Goal: Information Seeking & Learning: Learn about a topic

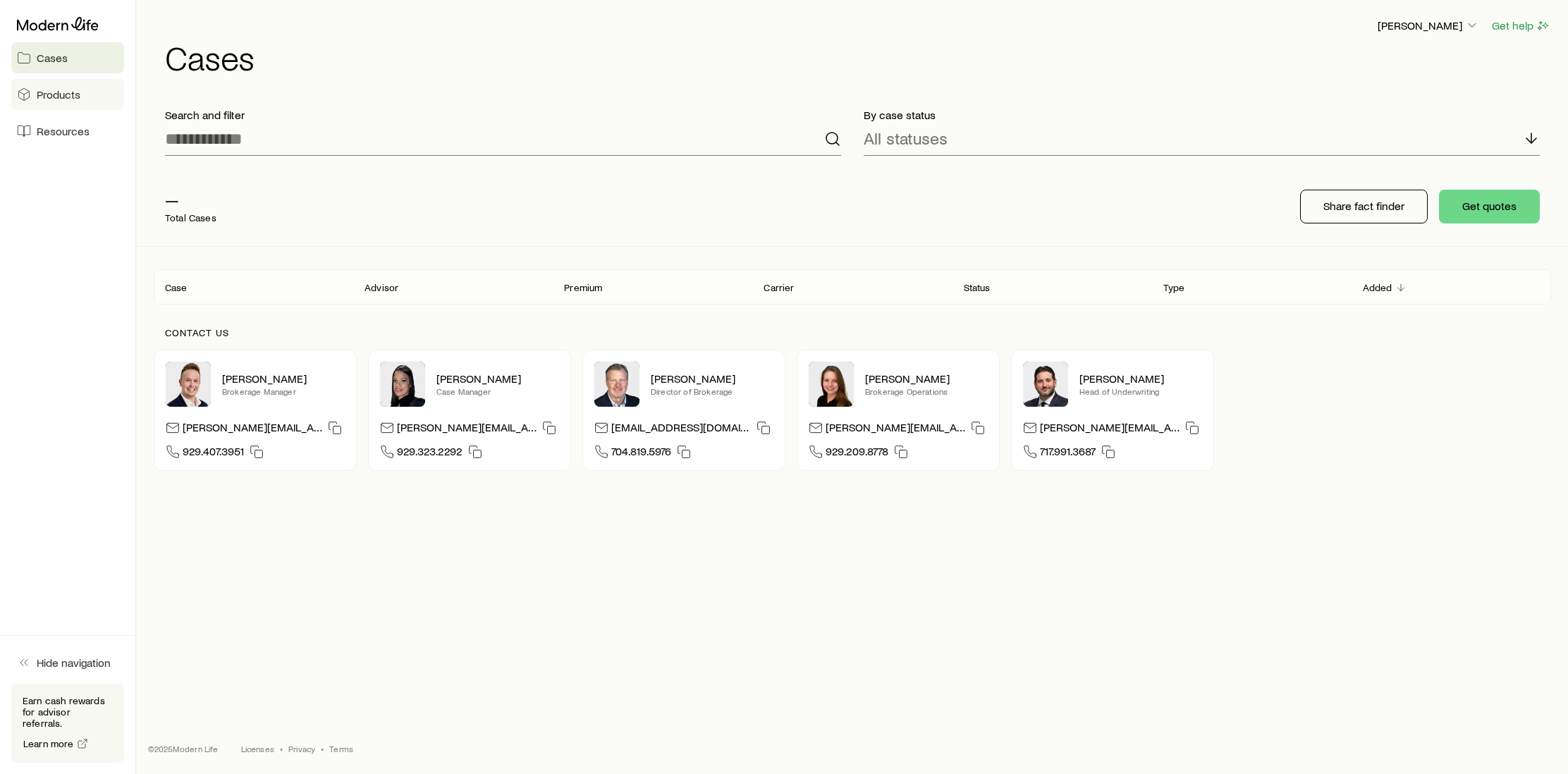
click at [102, 99] on link "Products" at bounding box center [67, 94] width 113 height 31
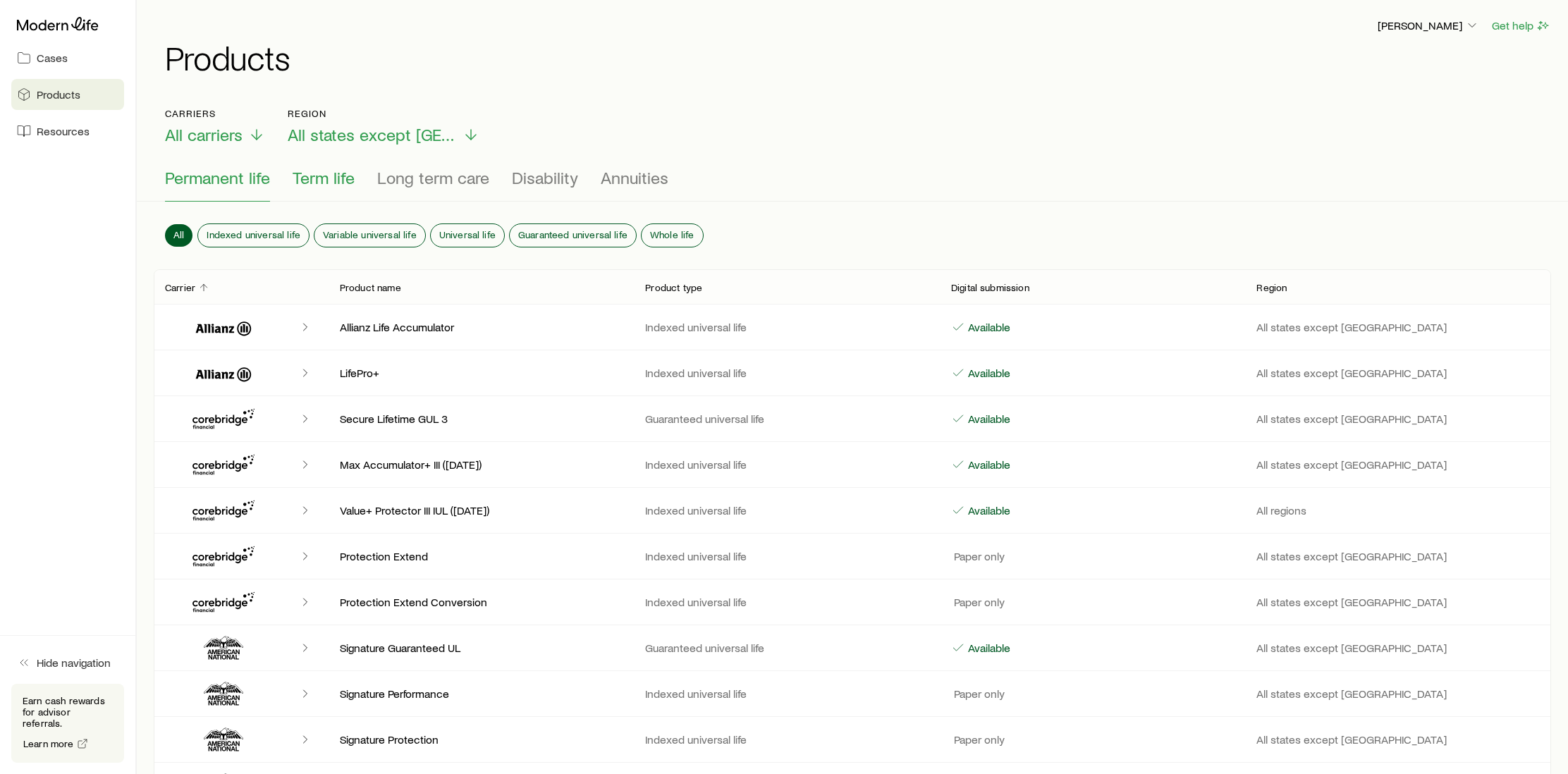
click at [337, 177] on span "Term life" at bounding box center [323, 177] width 62 height 19
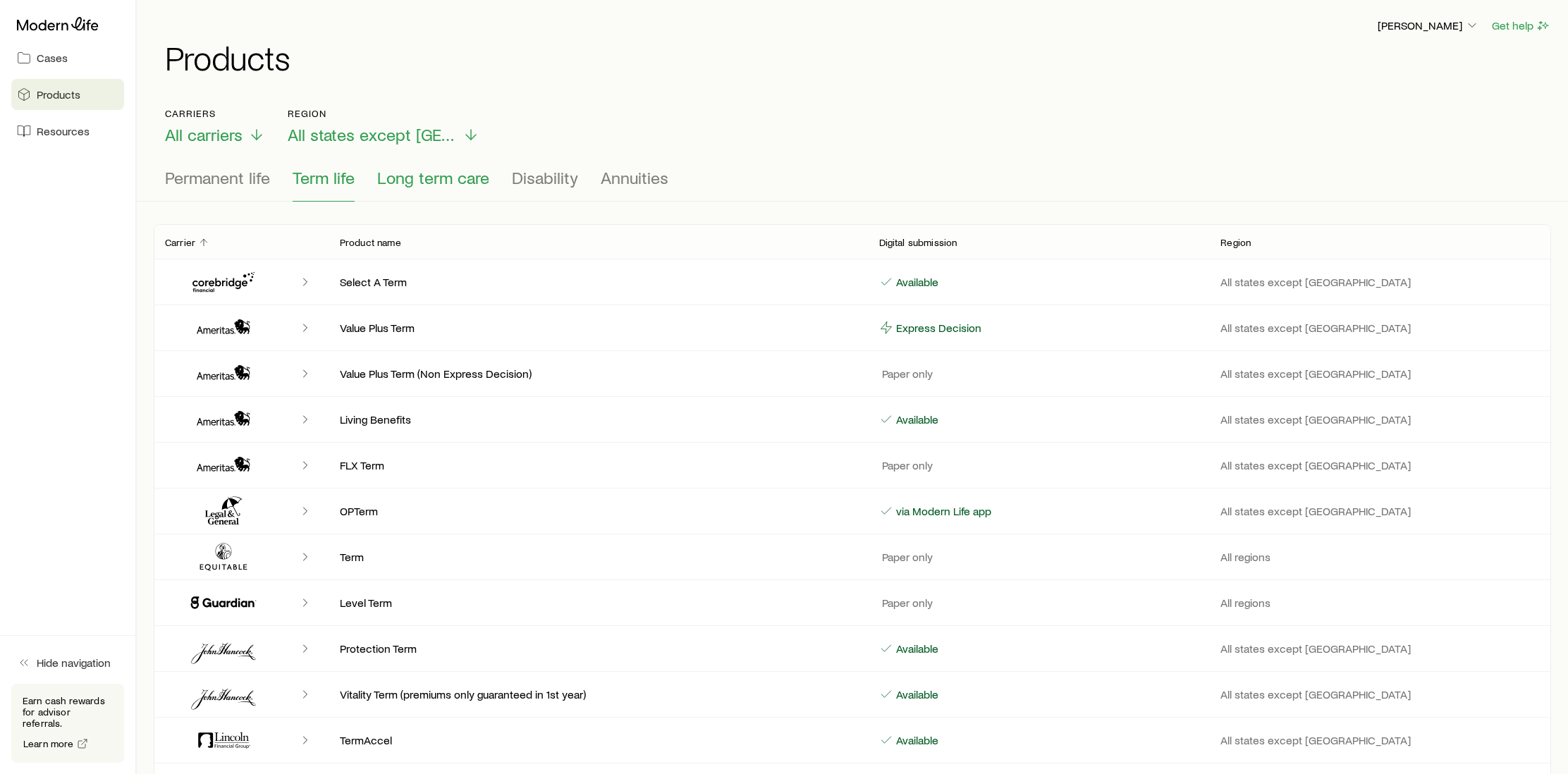
click at [428, 184] on span "Long term care" at bounding box center [433, 177] width 112 height 19
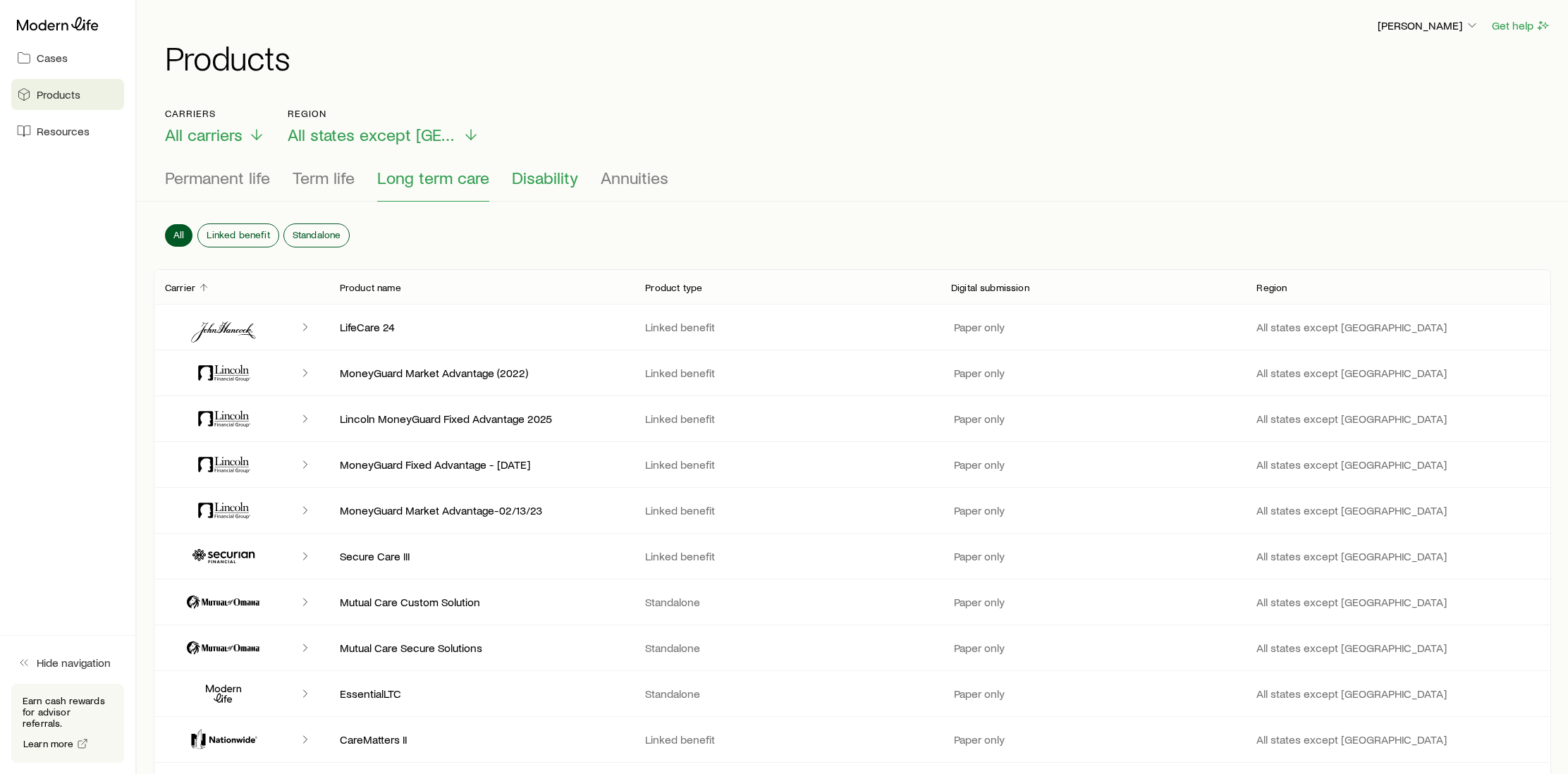
click at [534, 182] on span "Disability" at bounding box center [545, 177] width 66 height 19
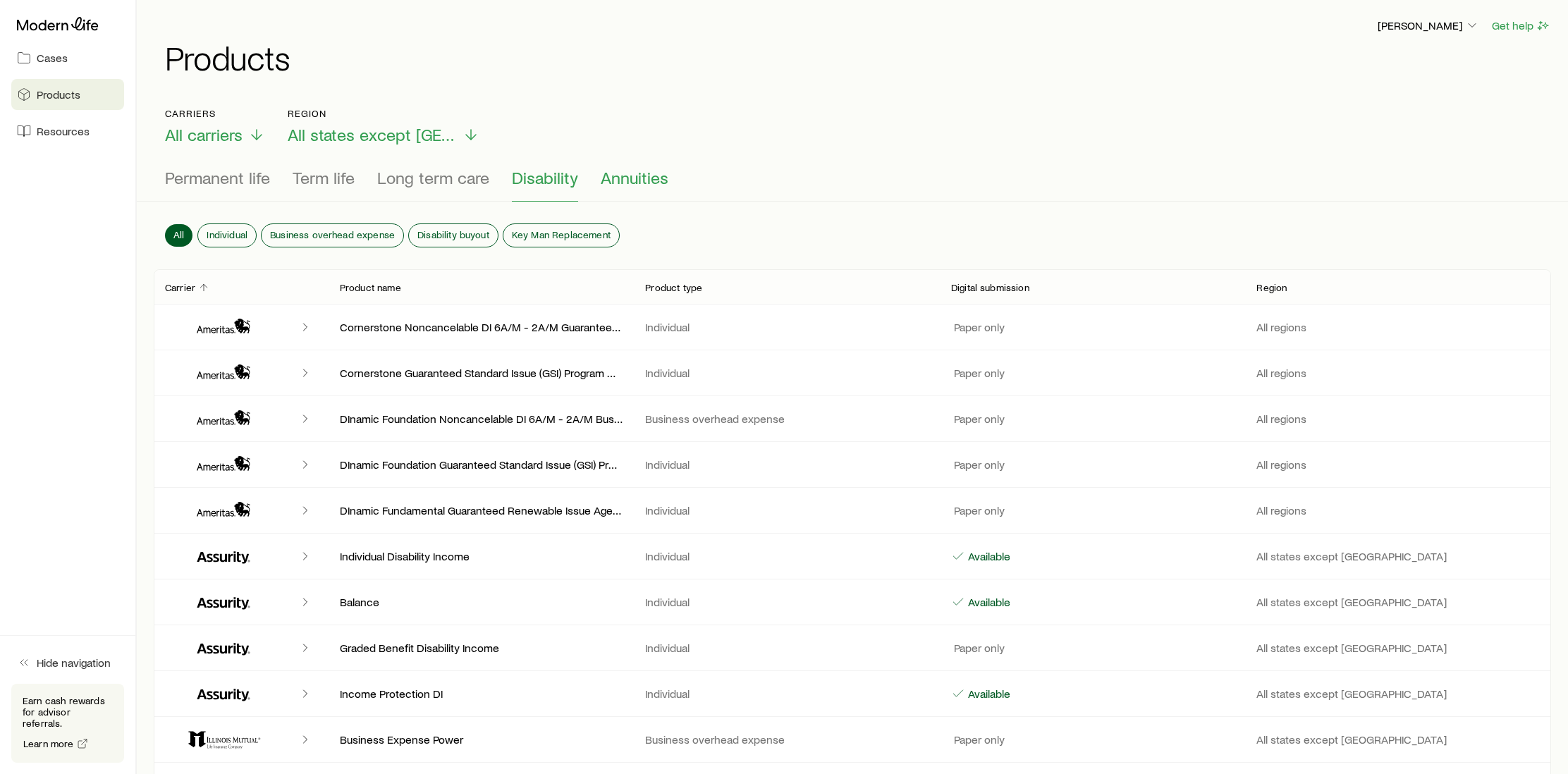
click at [658, 185] on span "Annuities" at bounding box center [634, 177] width 68 height 19
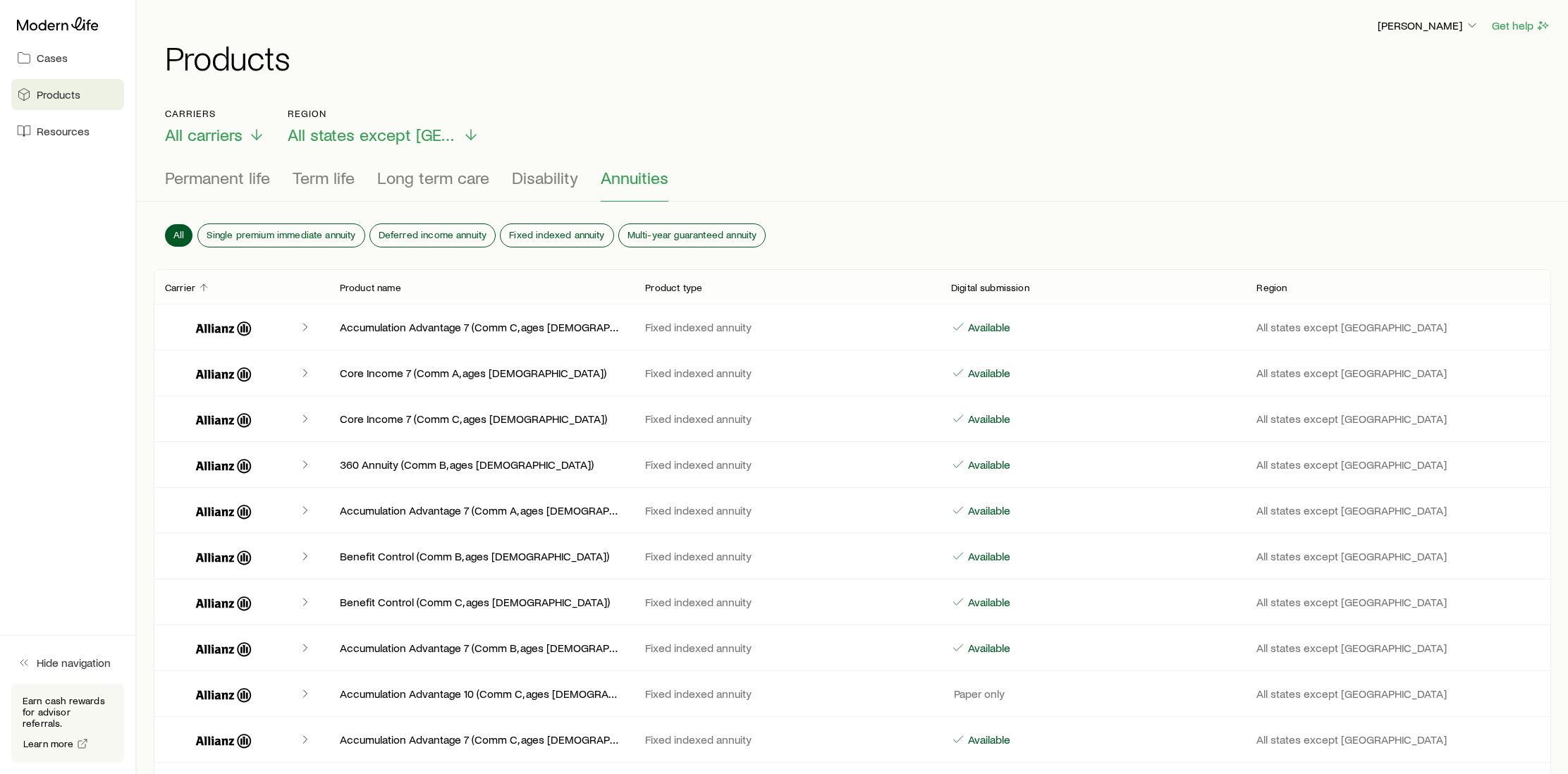
click at [581, 180] on div "Permanent life Term life Long term care Disability Annuities" at bounding box center [853, 185] width 1375 height 34
click at [235, 227] on button "Single premium immediate annuity" at bounding box center [281, 235] width 166 height 23
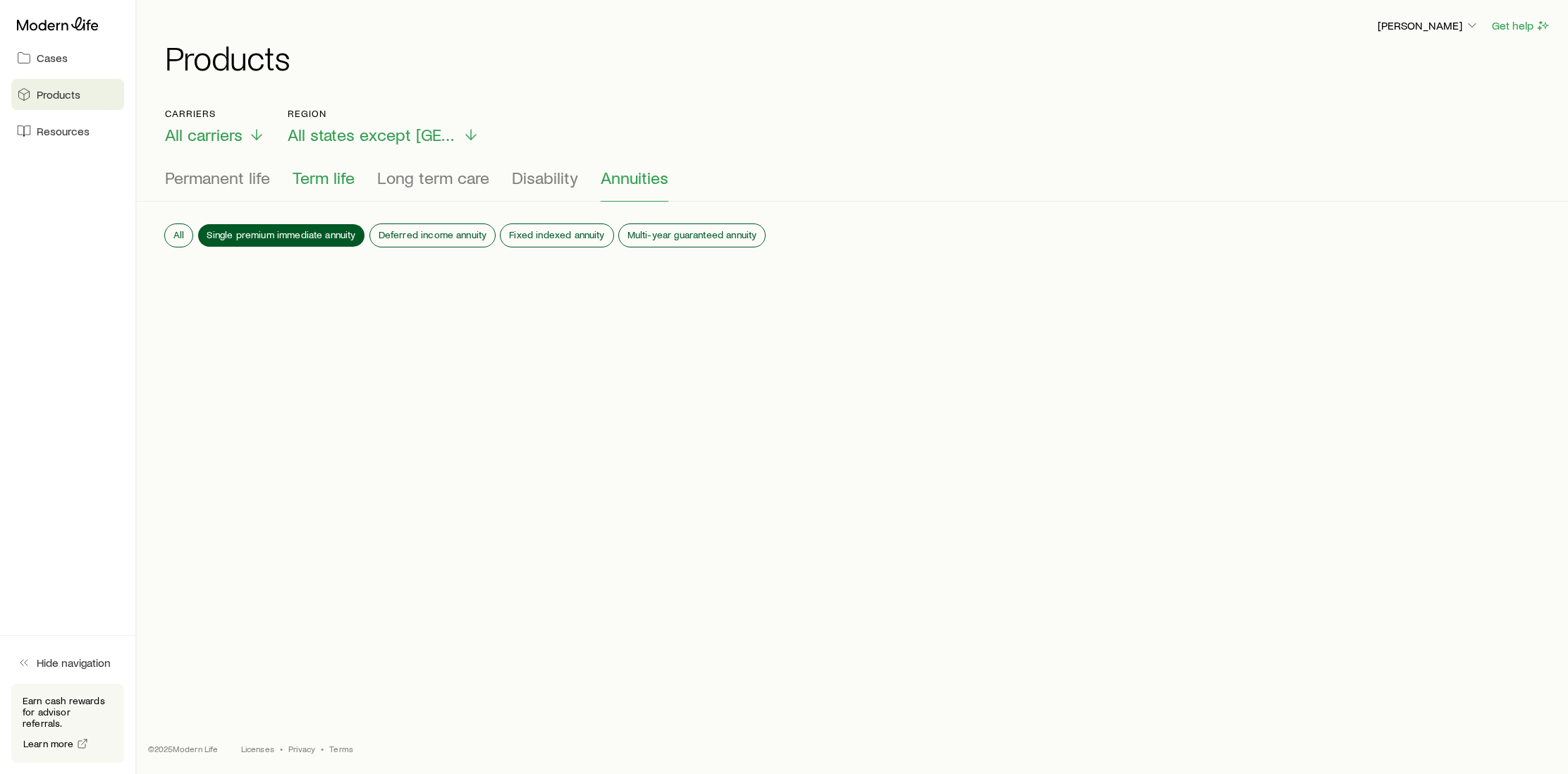
click at [317, 188] on button "Term life" at bounding box center [323, 185] width 62 height 34
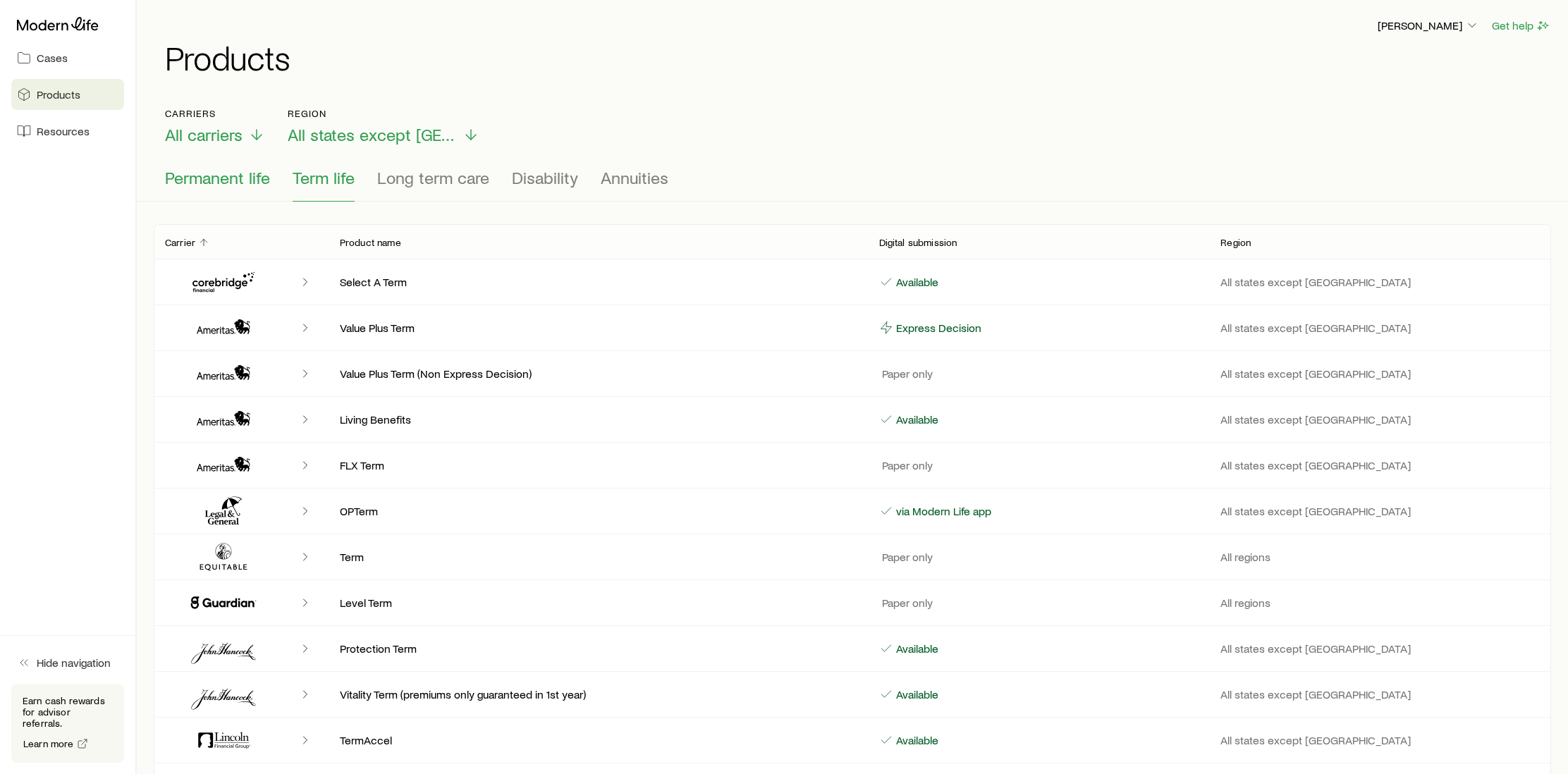
click at [231, 191] on button "Permanent life" at bounding box center [218, 185] width 105 height 34
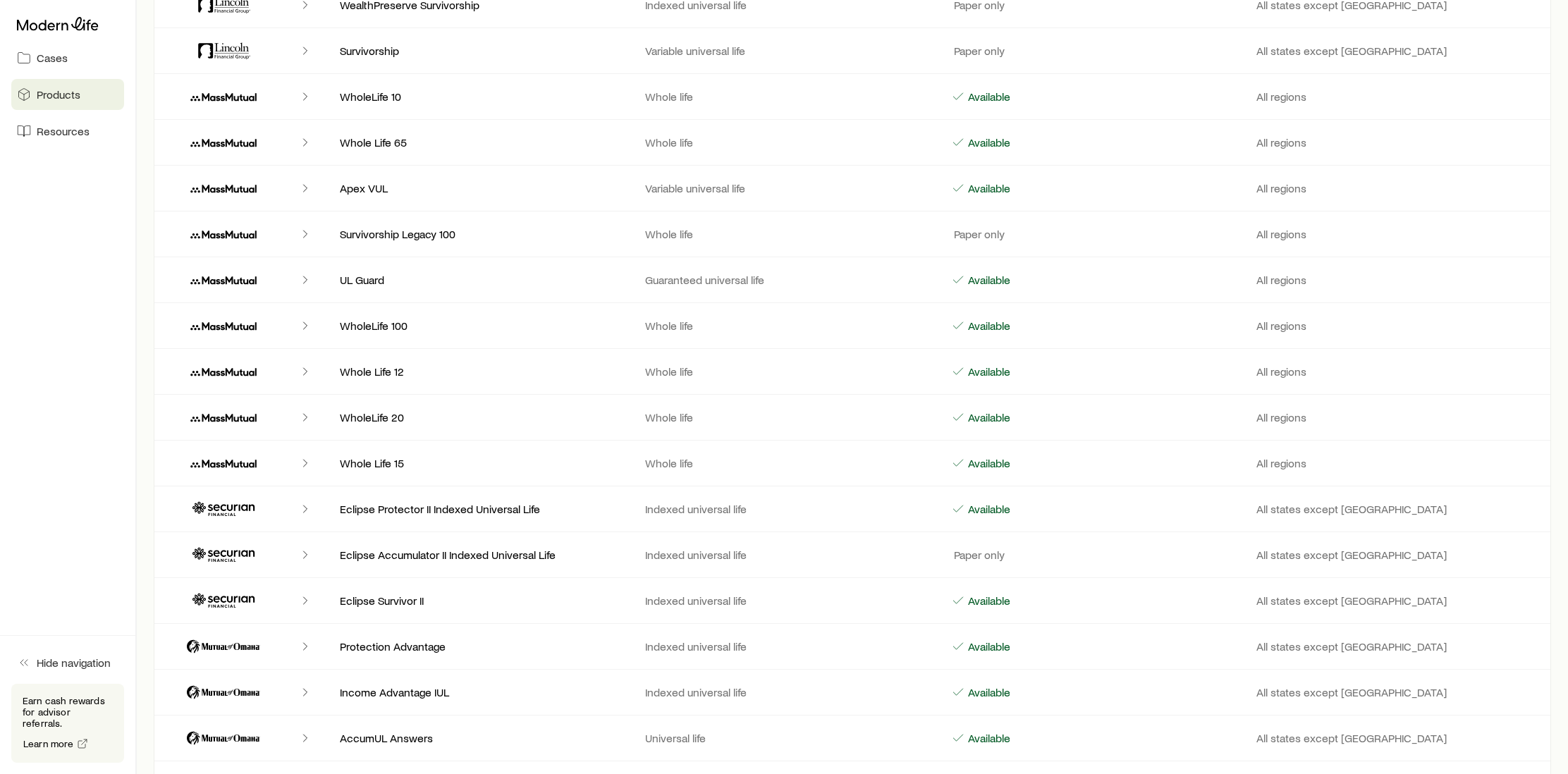
scroll to position [2524, 0]
